Goal: Task Accomplishment & Management: Manage account settings

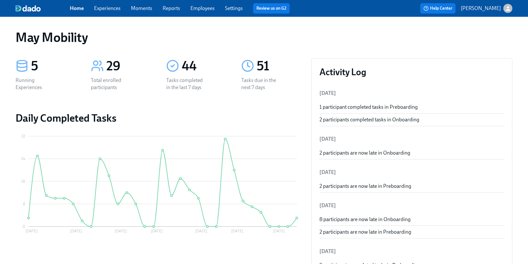
click at [109, 9] on link "Experiences" at bounding box center [107, 8] width 26 height 6
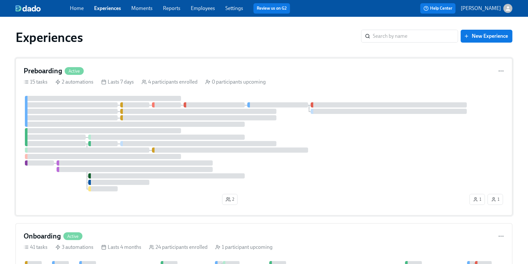
click at [114, 97] on div at bounding box center [103, 98] width 156 height 5
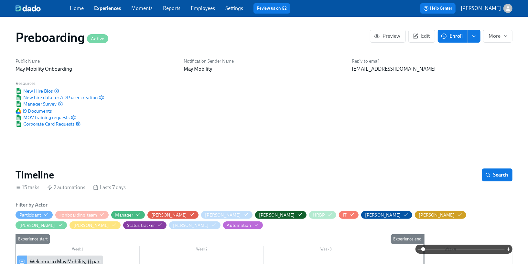
scroll to position [0, 621]
click at [491, 170] on button "Search" at bounding box center [497, 175] width 30 height 13
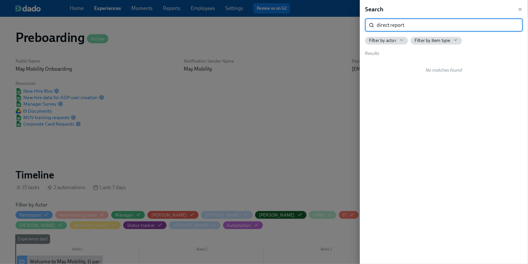
type input "direct report"
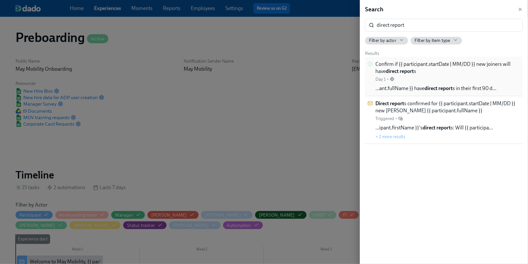
click at [451, 68] on span "Confirm if {{ participant.startDate | MM/DD }} new joiners will have direct rep…" at bounding box center [447, 68] width 145 height 14
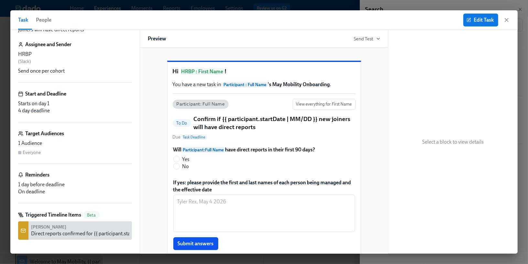
scroll to position [35, 0]
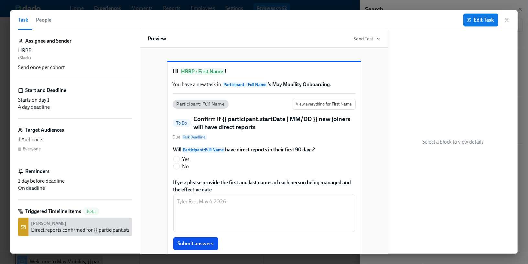
click at [82, 230] on div "Direct reports confirmed for {{ participant.startDate | MM/DD }} new [PERSON_NA…" at bounding box center [154, 230] width 247 height 7
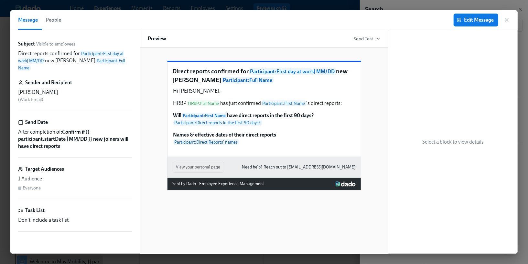
click at [51, 17] on span "People" at bounding box center [54, 20] width 16 height 9
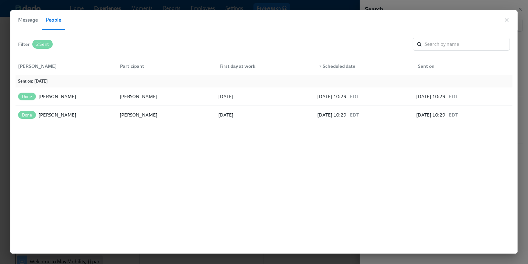
click at [33, 20] on span "Message" at bounding box center [28, 20] width 20 height 9
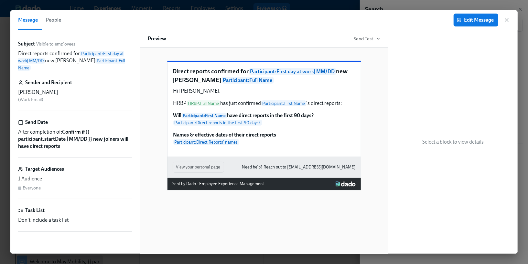
click at [48, 20] on span "People" at bounding box center [54, 20] width 16 height 9
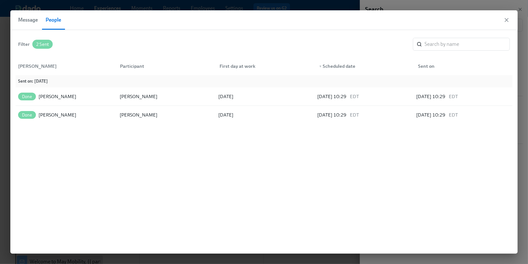
click at [24, 43] on div "Filter" at bounding box center [24, 44] width 12 height 7
click at [31, 26] on button "Message" at bounding box center [30, 19] width 24 height 19
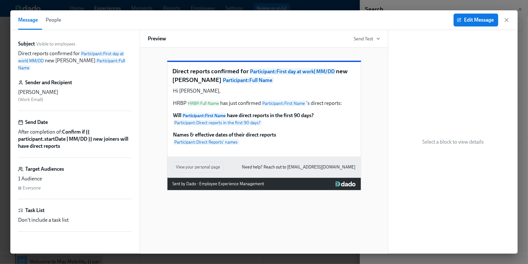
click at [44, 166] on h6 "Target Audiences" at bounding box center [44, 169] width 39 height 7
click at [461, 25] on button "Edit Message" at bounding box center [475, 20] width 45 height 13
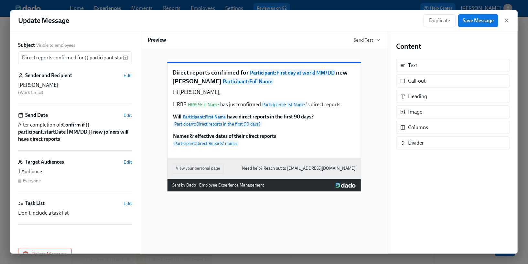
click at [106, 163] on div "Target Audiences Edit" at bounding box center [75, 162] width 114 height 7
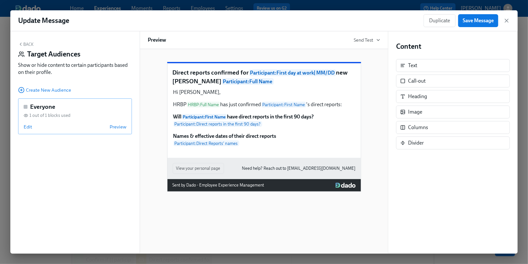
click at [62, 112] on div "Everyone 1 out of 1 blocks used Edit Preview" at bounding box center [75, 117] width 114 height 36
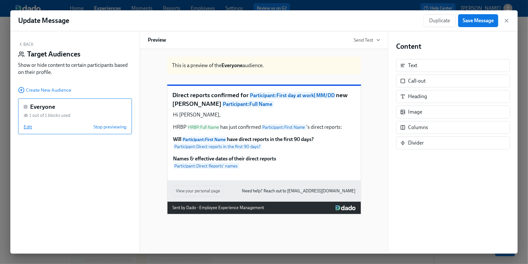
click at [28, 126] on span "Edit" at bounding box center [28, 127] width 8 height 6
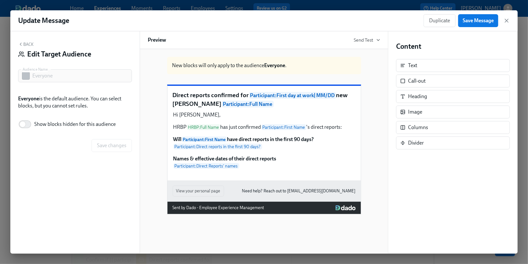
click at [30, 42] on button "Back" at bounding box center [26, 44] width 16 height 5
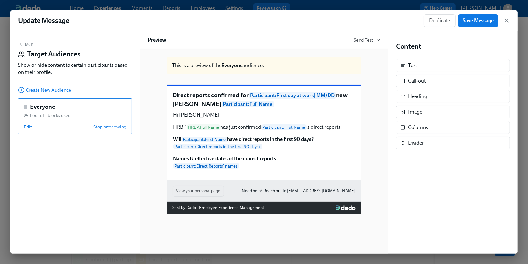
click at [30, 42] on button "Back" at bounding box center [26, 44] width 16 height 5
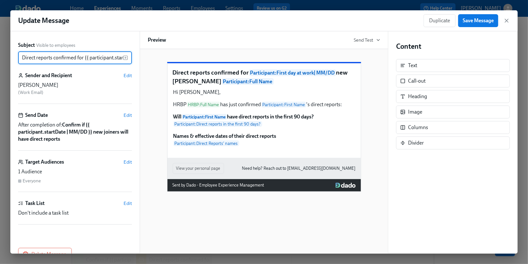
scroll to position [0, 120]
click at [125, 76] on span "Edit" at bounding box center [127, 75] width 8 height 6
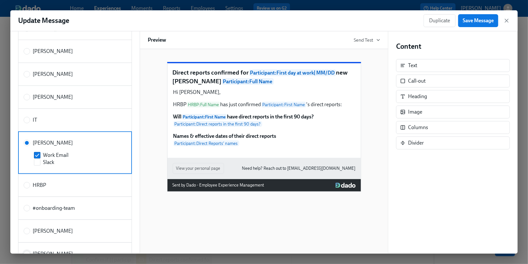
scroll to position [0, 0]
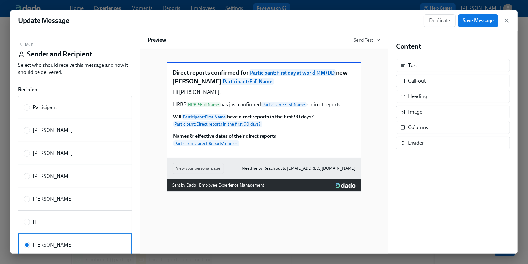
click at [25, 42] on button "Back" at bounding box center [26, 44] width 16 height 5
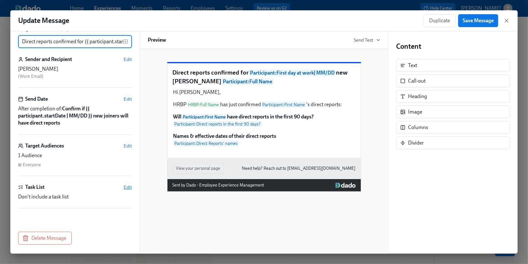
click at [127, 188] on span "Edit" at bounding box center [127, 187] width 8 height 6
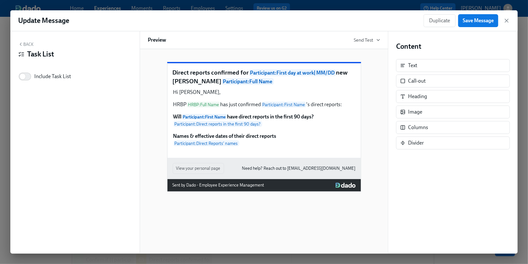
click at [29, 42] on button "Back" at bounding box center [26, 44] width 16 height 5
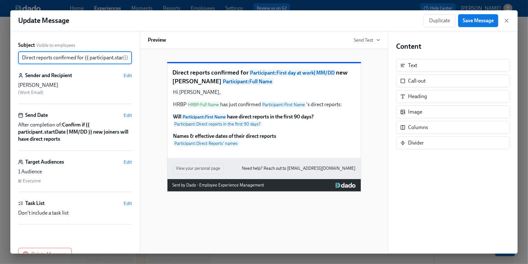
scroll to position [0, 120]
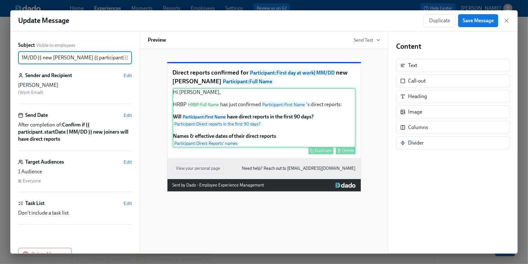
click at [240, 147] on div "Hi [PERSON_NAME], HRBP HRBP : Full Name has just confirmed Participant : First …" at bounding box center [264, 117] width 183 height 59
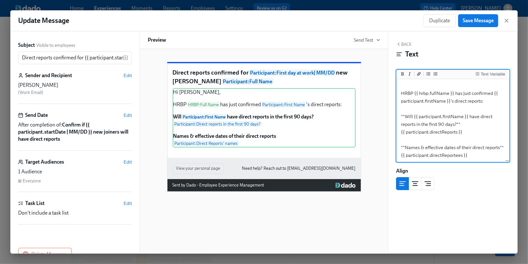
scroll to position [10, 0]
click at [508, 17] on icon "button" at bounding box center [506, 20] width 6 height 6
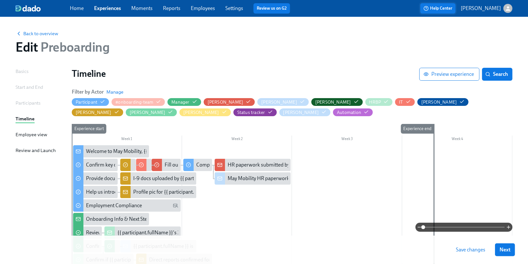
click at [455, 12] on button "Help Center" at bounding box center [437, 8] width 35 height 10
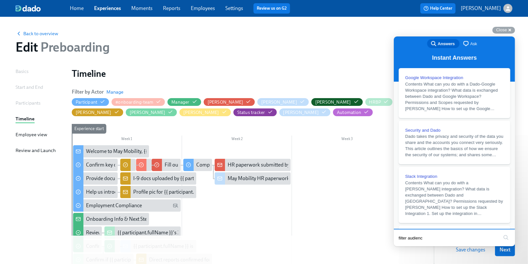
type input "filter audience"
click button "search" at bounding box center [505, 237] width 10 height 10
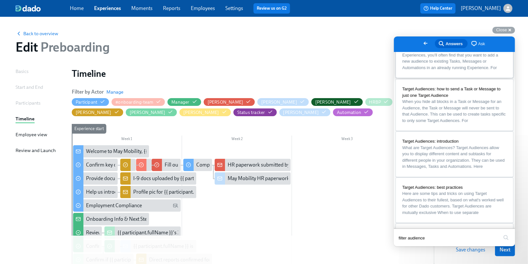
scroll to position [31, 0]
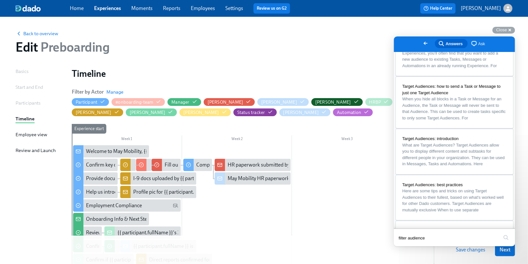
click at [436, 234] on input "filter audience" at bounding box center [448, 238] width 100 height 14
click at [431, 240] on input "filter audience" at bounding box center [448, 238] width 100 height 14
type input "filter audience based on answer"
click at [500, 232] on button "search" at bounding box center [505, 237] width 10 height 10
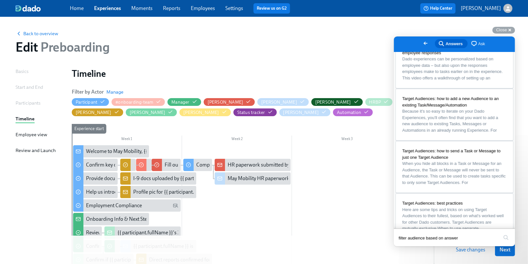
scroll to position [0, 0]
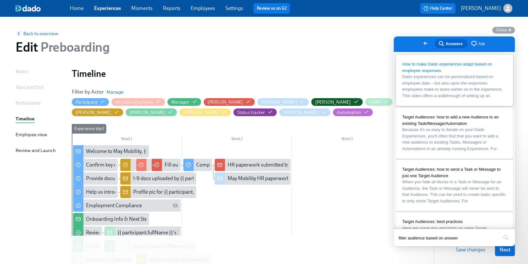
click at [435, 99] on span "Dado experiences can be personalized based on employee data – but also upon the…" at bounding box center [454, 85] width 104 height 25
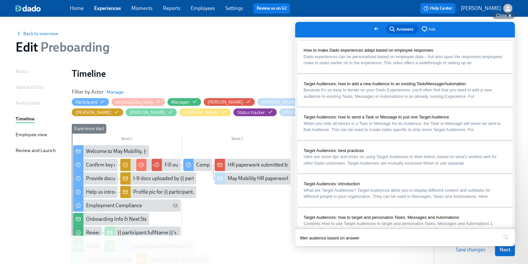
scroll to position [140, 0]
click at [501, 14] on span "Close" at bounding box center [501, 15] width 11 height 5
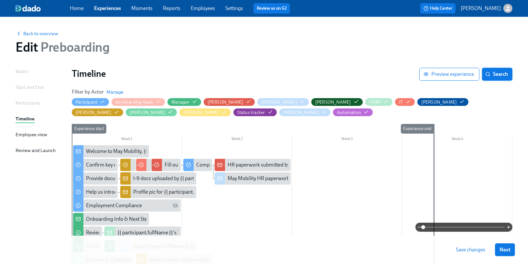
click at [487, 78] on button "Search" at bounding box center [497, 74] width 30 height 13
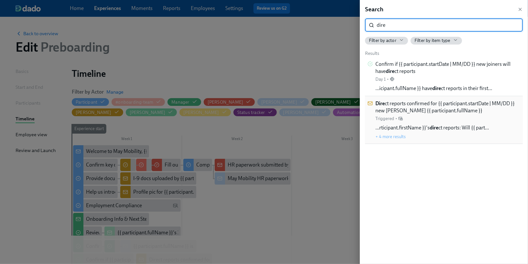
type input "dire"
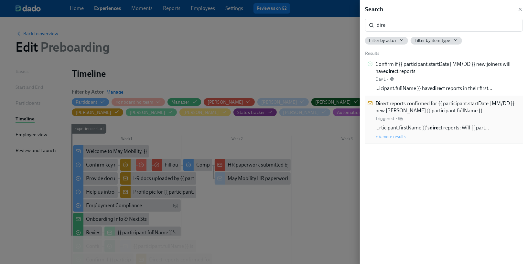
click at [412, 112] on span "Dire ct reports confirmed for {{ participant.startDate | MM/DD }} new [PERSON_N…" at bounding box center [447, 107] width 145 height 14
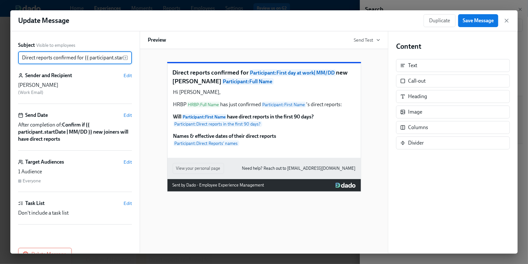
scroll to position [0, 120]
click at [125, 162] on span "Edit" at bounding box center [127, 162] width 8 height 6
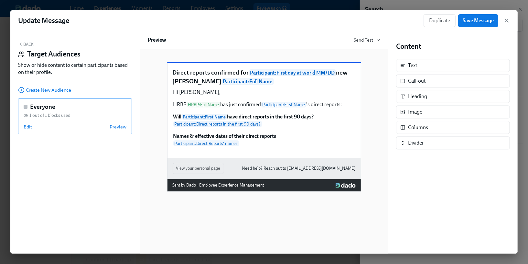
click at [66, 118] on span "1 out of 1 blocks used" at bounding box center [49, 115] width 41 height 6
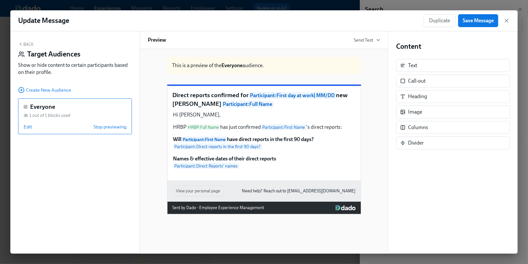
click at [39, 118] on span "1 out of 1 blocks used" at bounding box center [49, 115] width 41 height 6
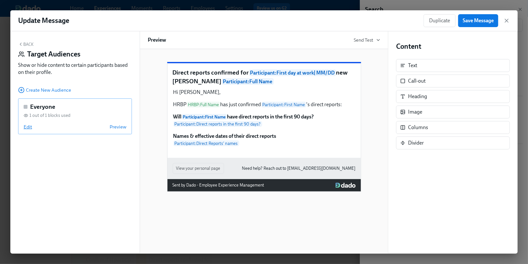
click at [27, 126] on span "Edit" at bounding box center [28, 127] width 8 height 6
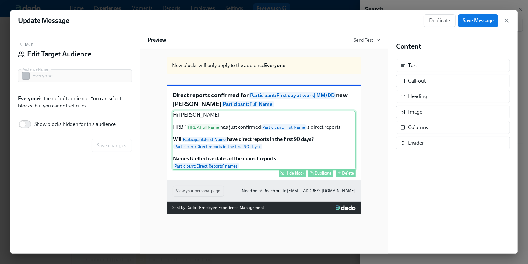
click at [231, 165] on div "Hi [PERSON_NAME], HRBP HRBP : Full Name has just confirmed Participant : First …" at bounding box center [264, 140] width 183 height 59
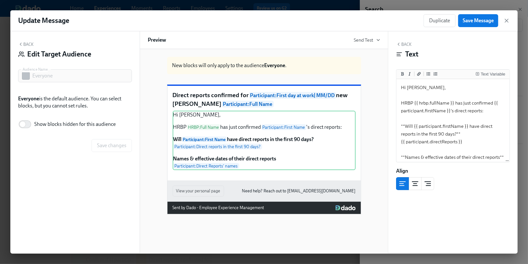
click at [29, 46] on button "Back" at bounding box center [26, 44] width 16 height 5
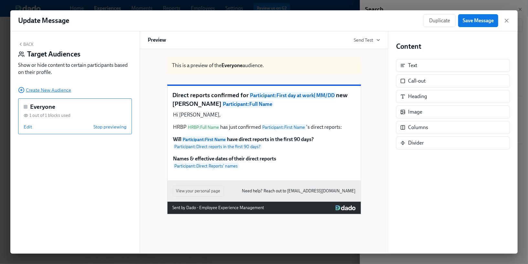
click at [51, 89] on span "Create New Audience" at bounding box center [44, 90] width 53 height 6
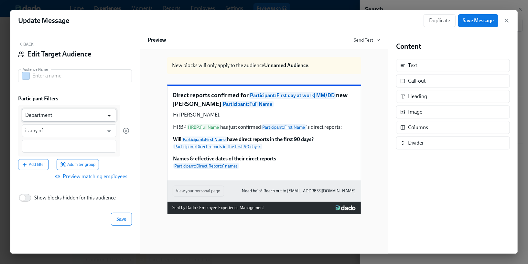
click at [107, 116] on icon "Open" at bounding box center [109, 115] width 9 height 9
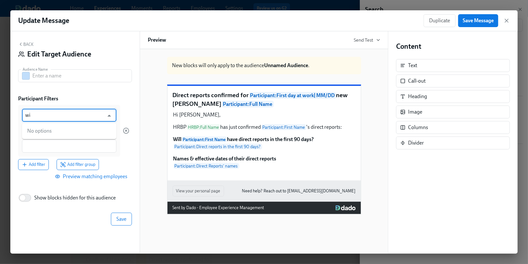
type input "w"
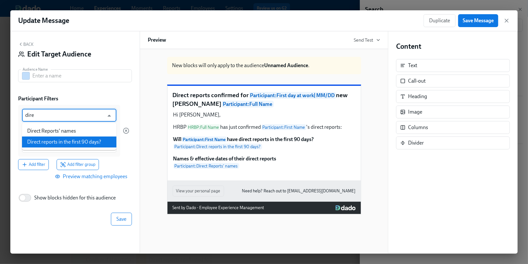
click at [93, 145] on li "Direct reports in the first 90 days?" at bounding box center [69, 142] width 94 height 11
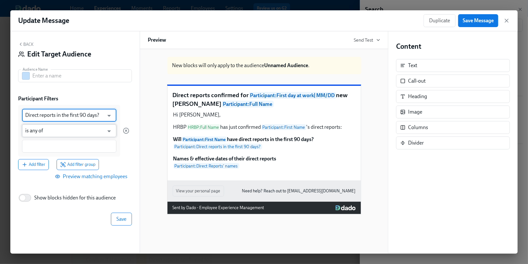
type input "Direct reports in the first 90 days?"
click at [73, 133] on input "is any of" at bounding box center [64, 130] width 79 height 13
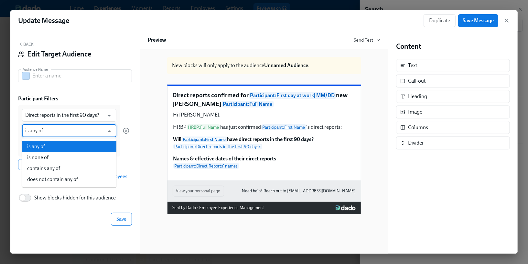
click at [66, 150] on li "is any of" at bounding box center [69, 146] width 94 height 11
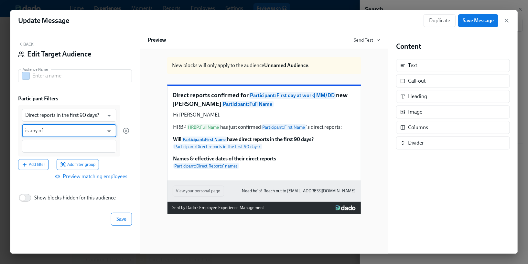
click at [65, 150] on div at bounding box center [69, 146] width 94 height 13
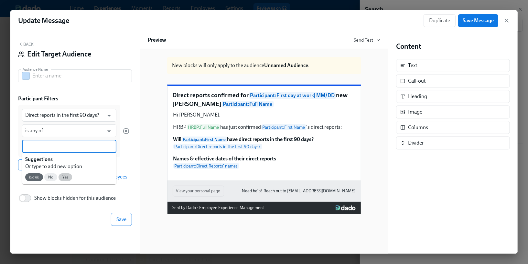
click at [67, 179] on span "Yes" at bounding box center [65, 177] width 14 height 5
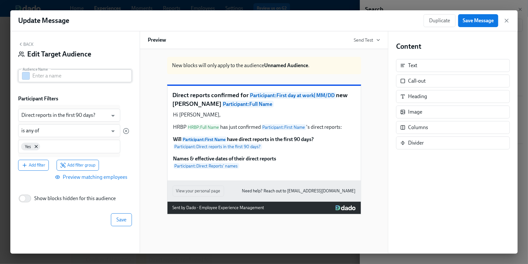
click at [78, 79] on input "text" at bounding box center [82, 75] width 100 height 13
type input "Yes to Direct Reports"
click at [113, 224] on button "Save" at bounding box center [121, 220] width 21 height 13
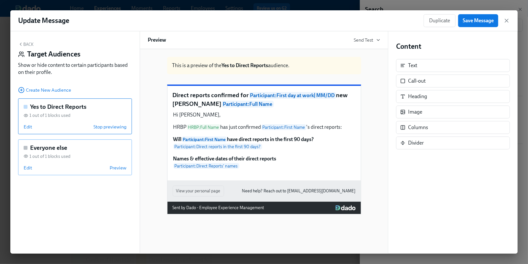
click at [90, 155] on div "1 out of 1 blocks used" at bounding box center [75, 156] width 103 height 6
click at [28, 163] on div "Everyone else 1 out of 1 blocks used Edit Stop previewing" at bounding box center [75, 158] width 114 height 36
click at [79, 115] on div "1 out of 1 blocks used" at bounding box center [75, 115] width 103 height 6
click at [30, 127] on span "Edit" at bounding box center [28, 127] width 8 height 6
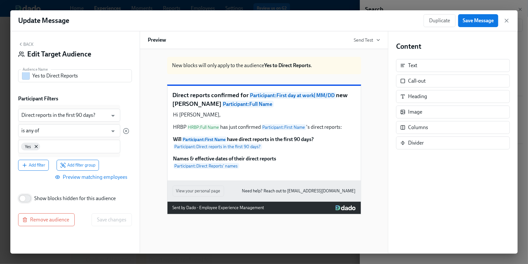
click at [28, 199] on input "Show blocks hidden for this audience" at bounding box center [22, 199] width 43 height 14
click at [24, 198] on input "Show blocks hidden for this audience" at bounding box center [27, 199] width 43 height 14
checkbox input "false"
click at [30, 43] on button "Back" at bounding box center [26, 44] width 16 height 5
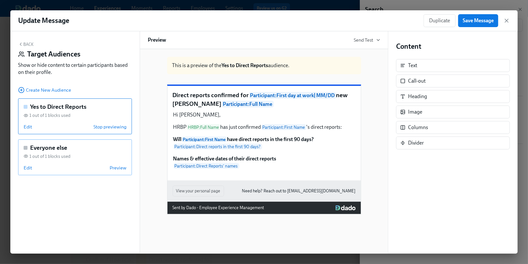
click at [47, 159] on div "Everyone else 1 out of 1 blocks used Edit Preview" at bounding box center [75, 158] width 114 height 36
click at [29, 167] on span "Edit" at bounding box center [28, 168] width 8 height 6
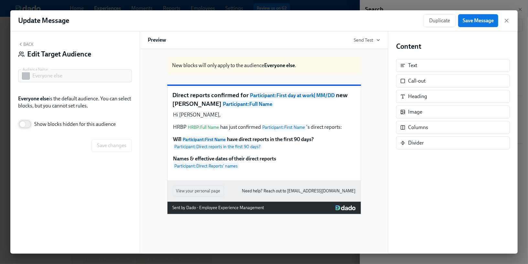
click at [29, 125] on input "Show blocks hidden for this audience" at bounding box center [22, 124] width 43 height 14
click at [30, 126] on input "Show blocks hidden for this audience" at bounding box center [27, 124] width 43 height 14
checkbox input "false"
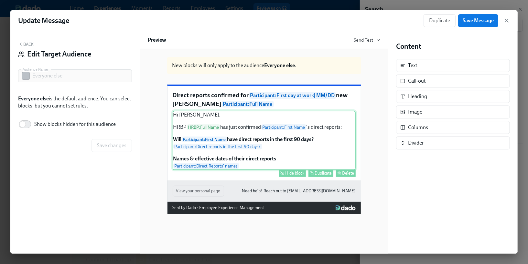
click at [193, 140] on div "Hi [PERSON_NAME], HRBP HRBP : Full Name has just confirmed Participant : First …" at bounding box center [264, 140] width 183 height 59
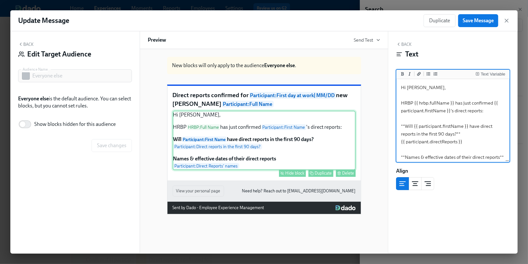
click at [291, 161] on div "Hi [PERSON_NAME], HRBP HRBP : Full Name has just confirmed Participant : First …" at bounding box center [264, 140] width 183 height 59
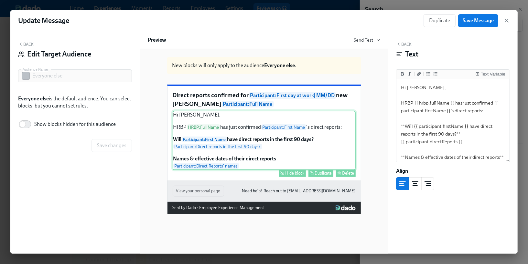
click at [291, 176] on div "Hide block" at bounding box center [294, 173] width 19 height 5
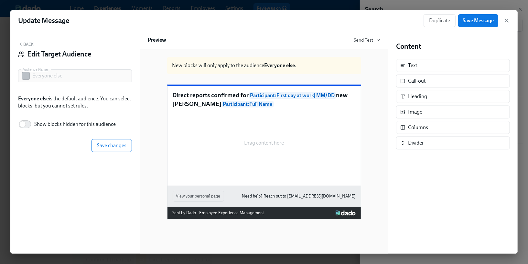
click at [29, 46] on button "Back" at bounding box center [26, 44] width 16 height 5
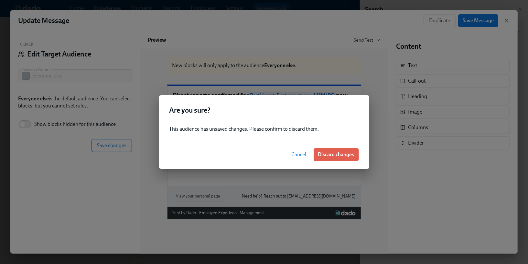
click at [293, 158] on button "Cancel" at bounding box center [299, 154] width 24 height 13
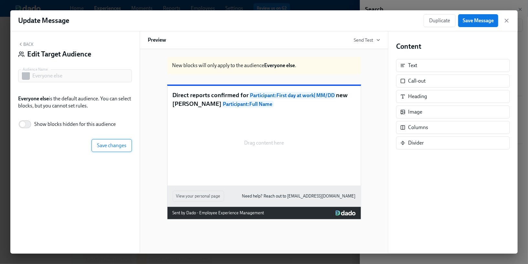
click at [130, 148] on button "Save changes" at bounding box center [111, 145] width 40 height 13
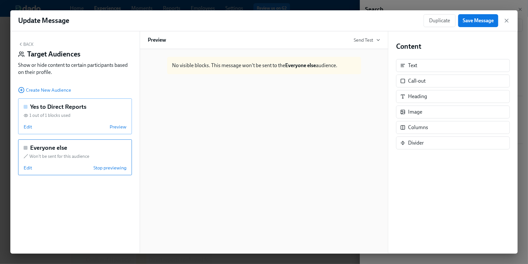
click at [90, 124] on div "Edit Preview" at bounding box center [75, 127] width 103 height 6
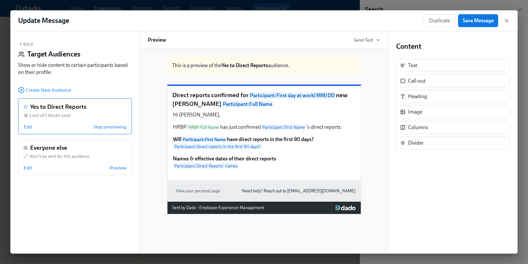
click at [269, 159] on div "Hi [PERSON_NAME], HRBP HRBP : Full Name has just confirmed Participant : First …" at bounding box center [264, 140] width 183 height 59
click at [79, 121] on div "Yes to Direct Reports 1 out of 1 blocks used Edit Stop previewing" at bounding box center [75, 117] width 114 height 36
click at [113, 127] on span "Preview" at bounding box center [118, 127] width 17 height 6
click at [27, 125] on span "Edit" at bounding box center [28, 127] width 8 height 6
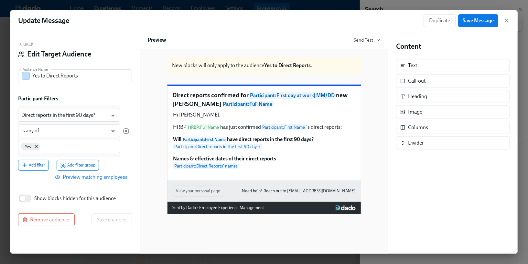
click at [75, 178] on span "Preview matching employees" at bounding box center [91, 177] width 71 height 6
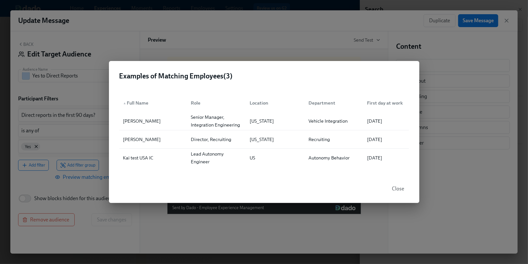
click at [81, 186] on div "Examples of Matching Employees ( 3 ) ▲ Full Name Role Location Department First…" at bounding box center [264, 132] width 528 height 264
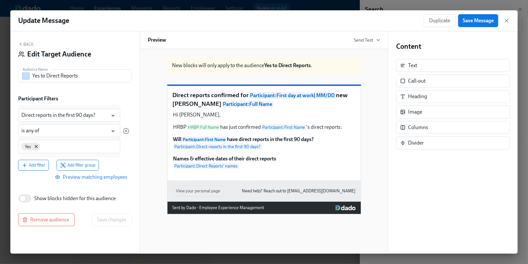
click at [28, 46] on button "Back" at bounding box center [26, 44] width 16 height 5
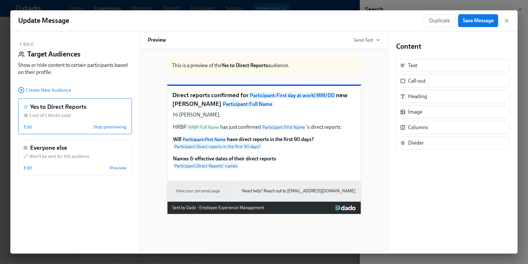
click at [30, 46] on button "Back" at bounding box center [26, 44] width 16 height 5
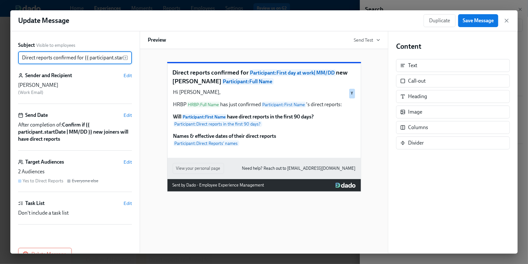
scroll to position [0, 120]
click at [467, 25] on button "Save Message" at bounding box center [478, 20] width 40 height 13
click at [485, 19] on span "Save Message" at bounding box center [477, 20] width 31 height 6
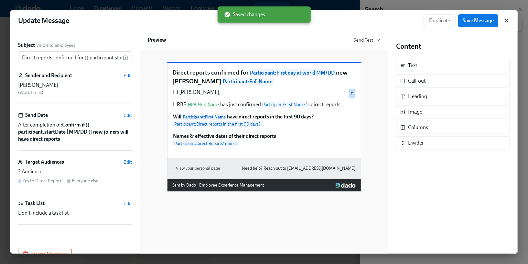
click at [505, 21] on icon "button" at bounding box center [506, 20] width 6 height 6
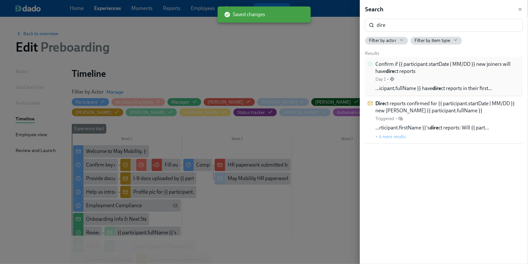
click at [444, 83] on div "Confirm if {{ participant.startDate | MM/DD }} new joiners will have dire ct re…" at bounding box center [447, 76] width 145 height 31
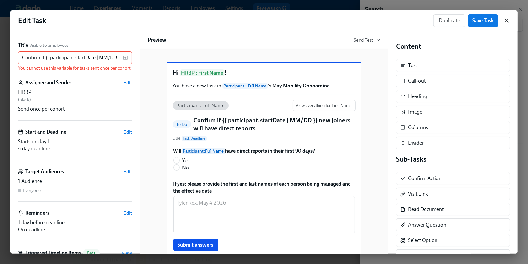
click at [505, 22] on icon "button" at bounding box center [506, 20] width 3 height 3
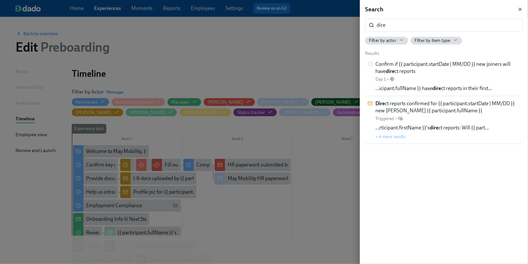
click at [519, 10] on icon "button" at bounding box center [519, 9] width 5 height 5
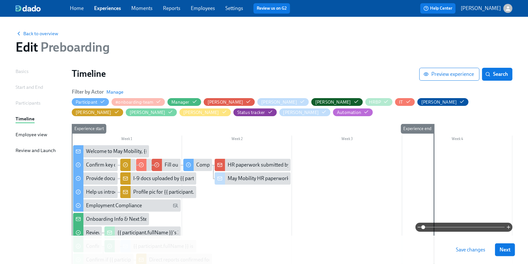
click at [471, 253] on button "Save changes" at bounding box center [470, 250] width 38 height 13
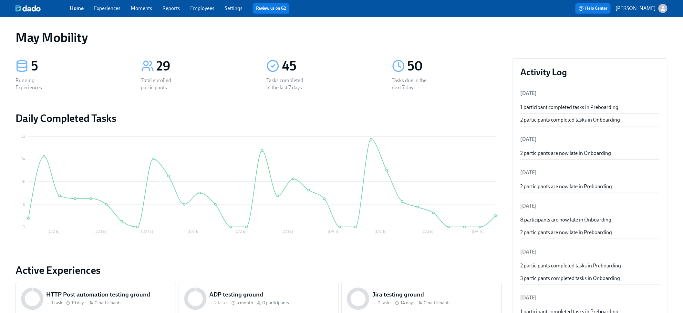
click at [229, 9] on link "Settings" at bounding box center [234, 8] width 18 height 6
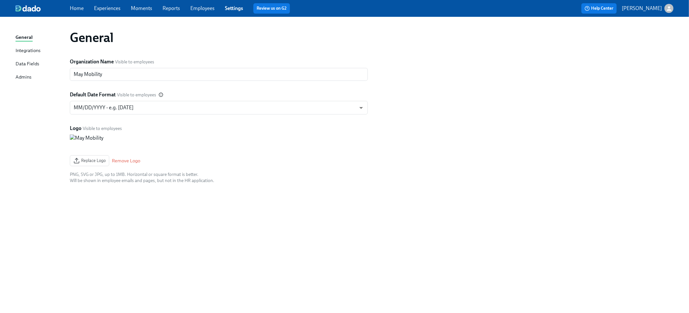
click at [41, 63] on link "Data Fields" at bounding box center [40, 64] width 49 height 8
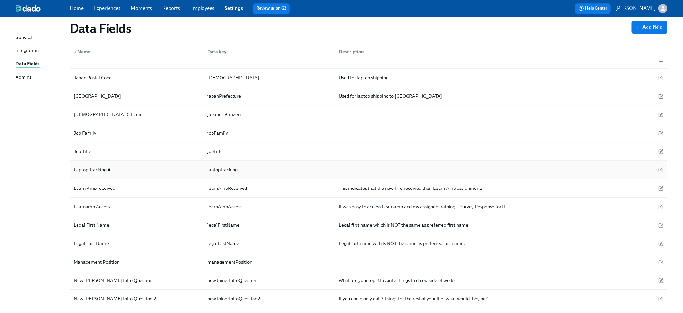
scroll to position [919, 0]
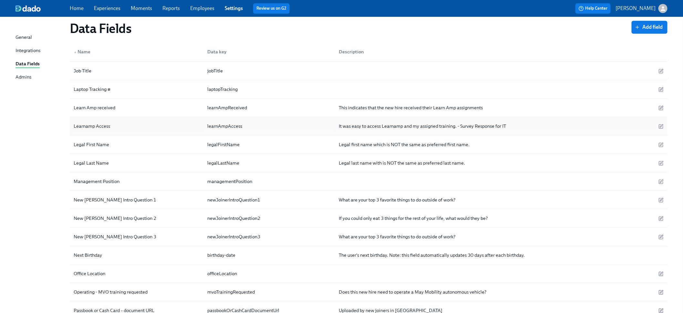
click at [144, 132] on div "Learnamp Access" at bounding box center [136, 126] width 131 height 13
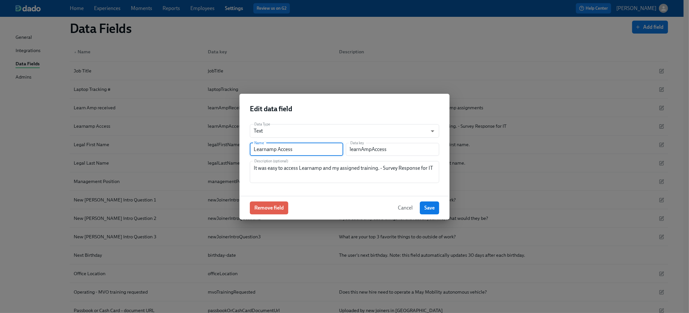
drag, startPoint x: 276, startPoint y: 148, endPoint x: 249, endPoint y: 148, distance: 27.1
click at [249, 148] on div "Data Type Text string ​ Name Learnamp Access Name Data key learnAmpAccess Data …" at bounding box center [344, 157] width 210 height 77
type input "Litmos Access"
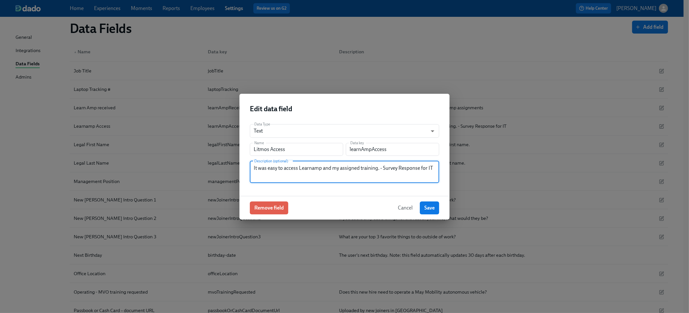
drag, startPoint x: 322, startPoint y: 167, endPoint x: 299, endPoint y: 167, distance: 22.9
click at [299, 167] on textarea "It was easy to access Learnamp and my assigned training. - Survey Response for …" at bounding box center [345, 172] width 182 height 16
type textarea "It was easy to access Litmos and my assigned training. - Survey Response for IT"
click at [424, 210] on span "Save" at bounding box center [429, 207] width 10 height 6
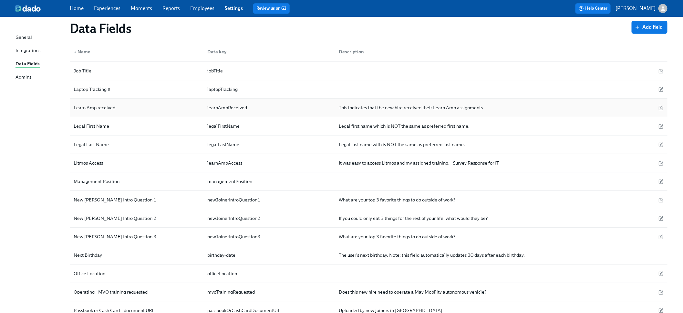
click at [138, 113] on div "Learn Amp received" at bounding box center [136, 107] width 131 height 13
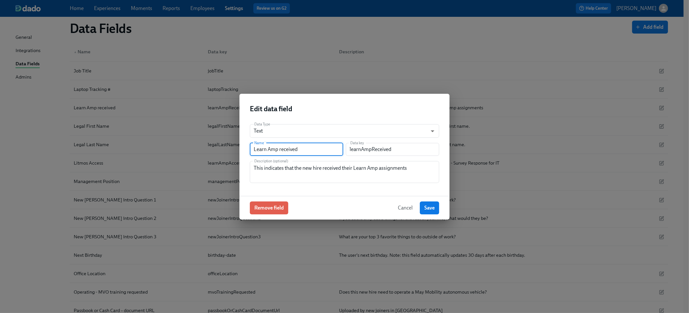
drag, startPoint x: 278, startPoint y: 148, endPoint x: 235, endPoint y: 147, distance: 43.0
click at [235, 147] on div "Edit data field Data Type Text string ​ Name Learn Amp received Name Data key l…" at bounding box center [344, 156] width 689 height 313
type input "Litmos received"
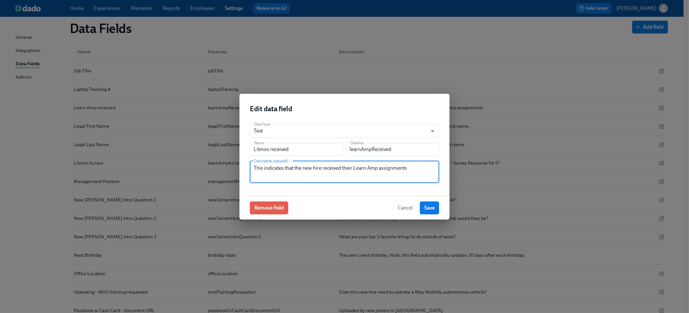
drag, startPoint x: 378, startPoint y: 167, endPoint x: 363, endPoint y: 175, distance: 16.6
click at [354, 167] on textarea "This indicates that the new hire received their Learn Amp assignments" at bounding box center [345, 172] width 182 height 16
type textarea "This indicates that the new hire received their Litmos assignments"
click at [429, 213] on button "Save" at bounding box center [429, 207] width 19 height 13
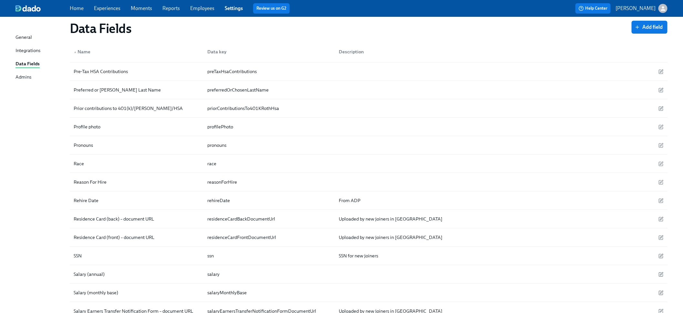
scroll to position [1094, 0]
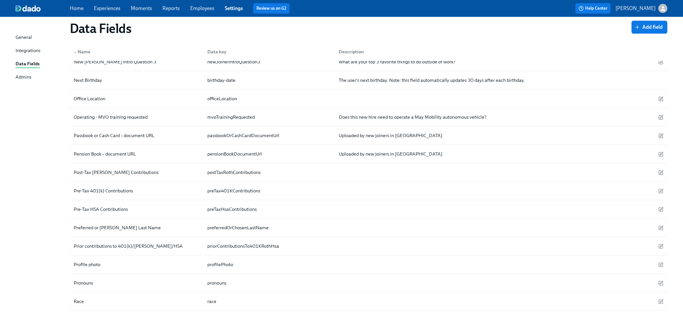
click at [94, 9] on link "Experiences" at bounding box center [107, 8] width 26 height 6
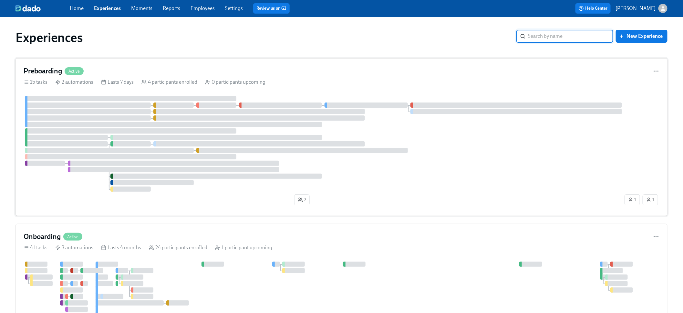
click at [113, 75] on div "Preboarding Active" at bounding box center [342, 71] width 636 height 10
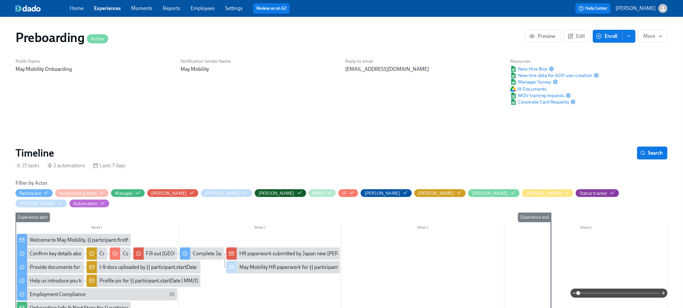
scroll to position [0, 465]
click at [102, 9] on link "Experiences" at bounding box center [107, 8] width 27 height 6
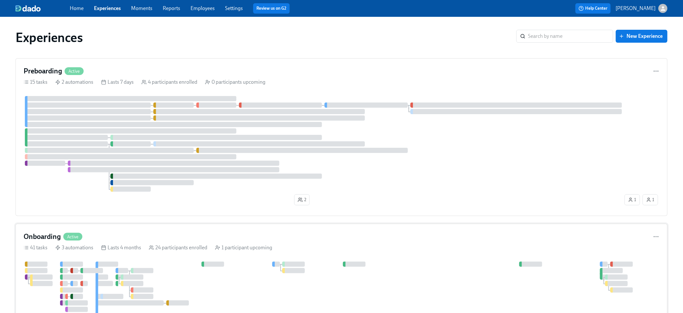
click at [82, 232] on div "Onboarding Active" at bounding box center [53, 237] width 59 height 10
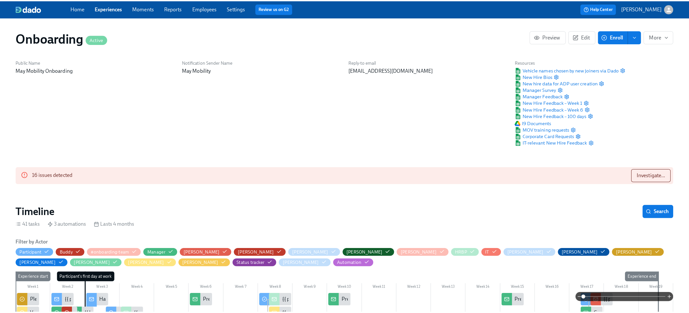
scroll to position [0, 3162]
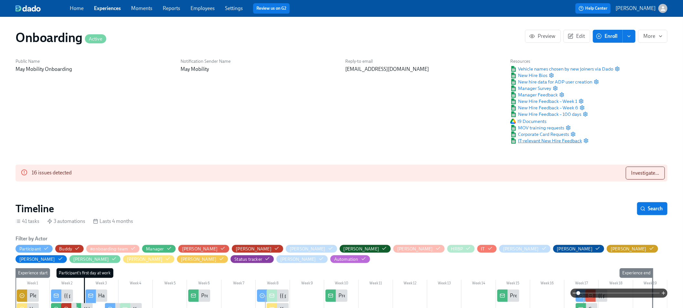
click at [537, 140] on span "IT-relevant New Hire Feedback" at bounding box center [546, 140] width 72 height 6
click at [521, 99] on span "New Hire Feedback – Week 1" at bounding box center [543, 101] width 67 height 6
click at [584, 140] on icon "button" at bounding box center [586, 140] width 5 height 5
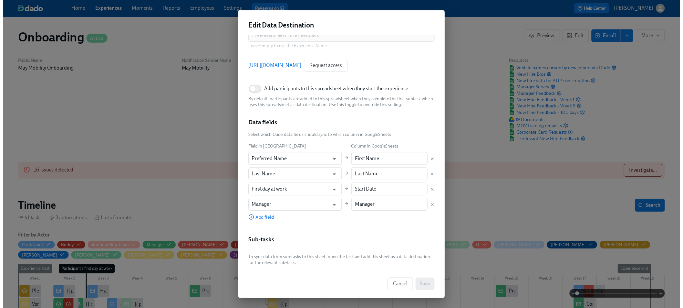
scroll to position [15, 0]
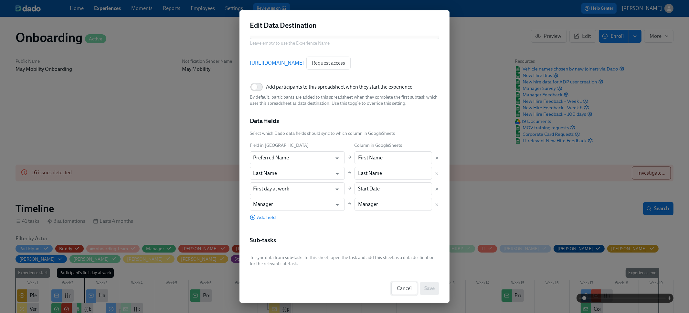
click at [394, 291] on button "Cancel" at bounding box center [404, 288] width 26 height 13
